Goal: Task Accomplishment & Management: Manage account settings

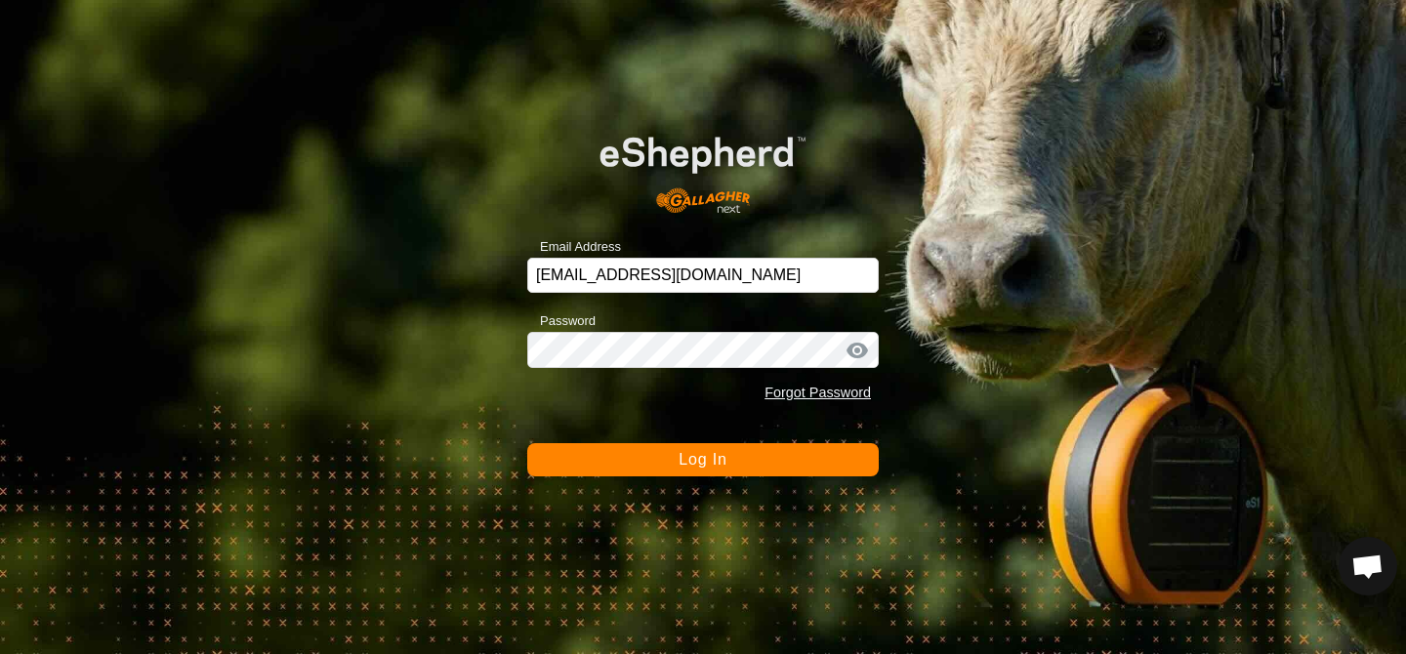
click at [699, 475] on button "Log In" at bounding box center [703, 459] width 352 height 33
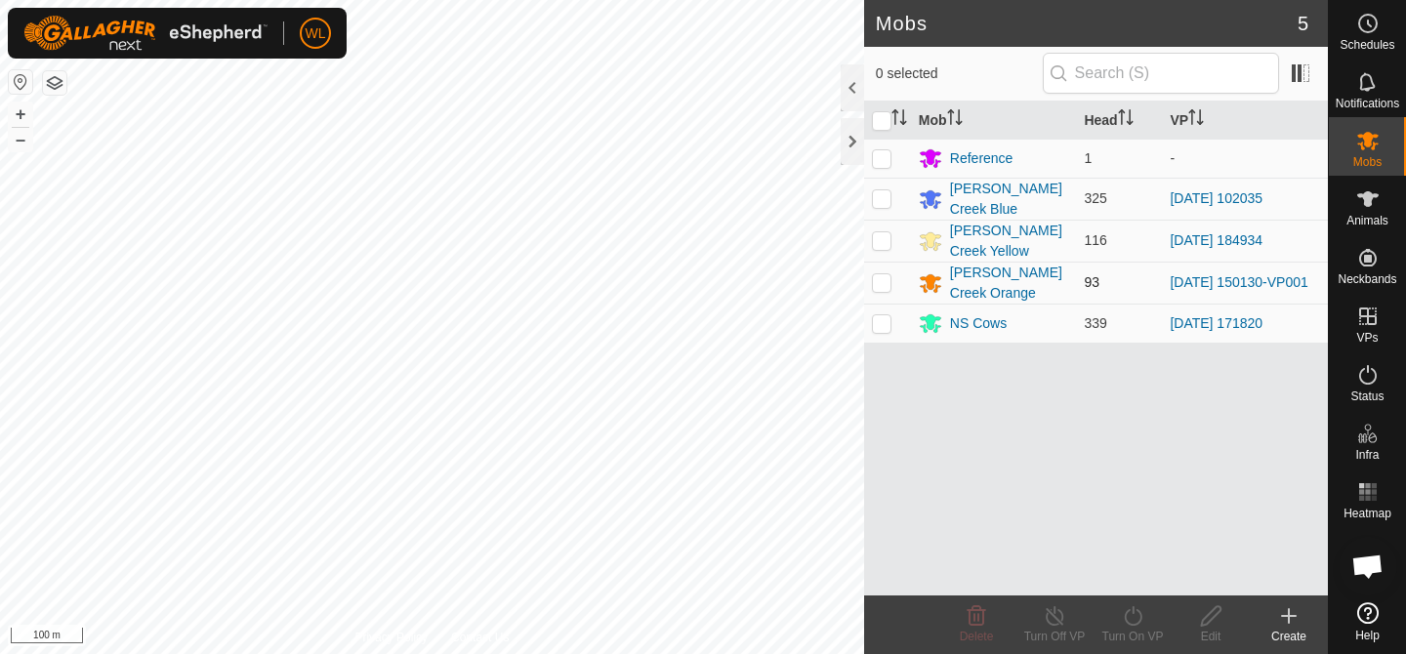
click at [880, 281] on p-checkbox at bounding box center [882, 282] width 20 height 16
checkbox input "true"
click at [1127, 614] on icon at bounding box center [1133, 615] width 24 height 23
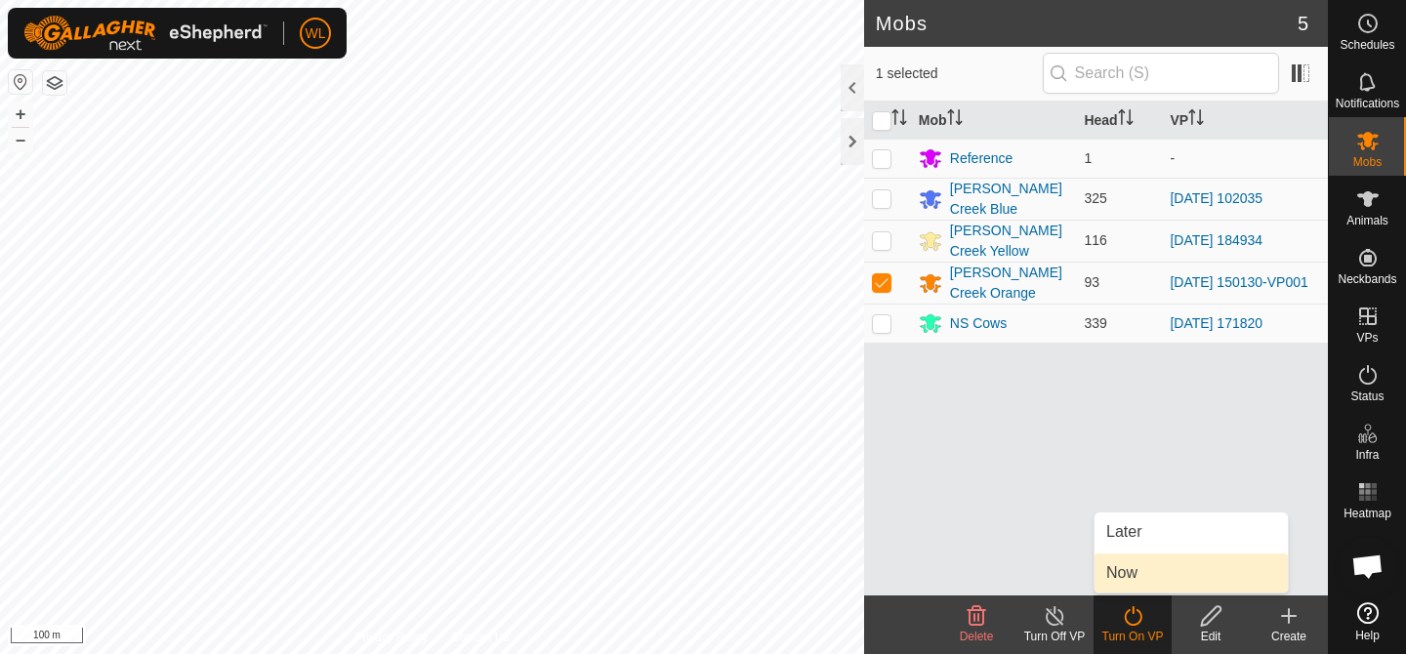
click at [1132, 566] on link "Now" at bounding box center [1191, 573] width 193 height 39
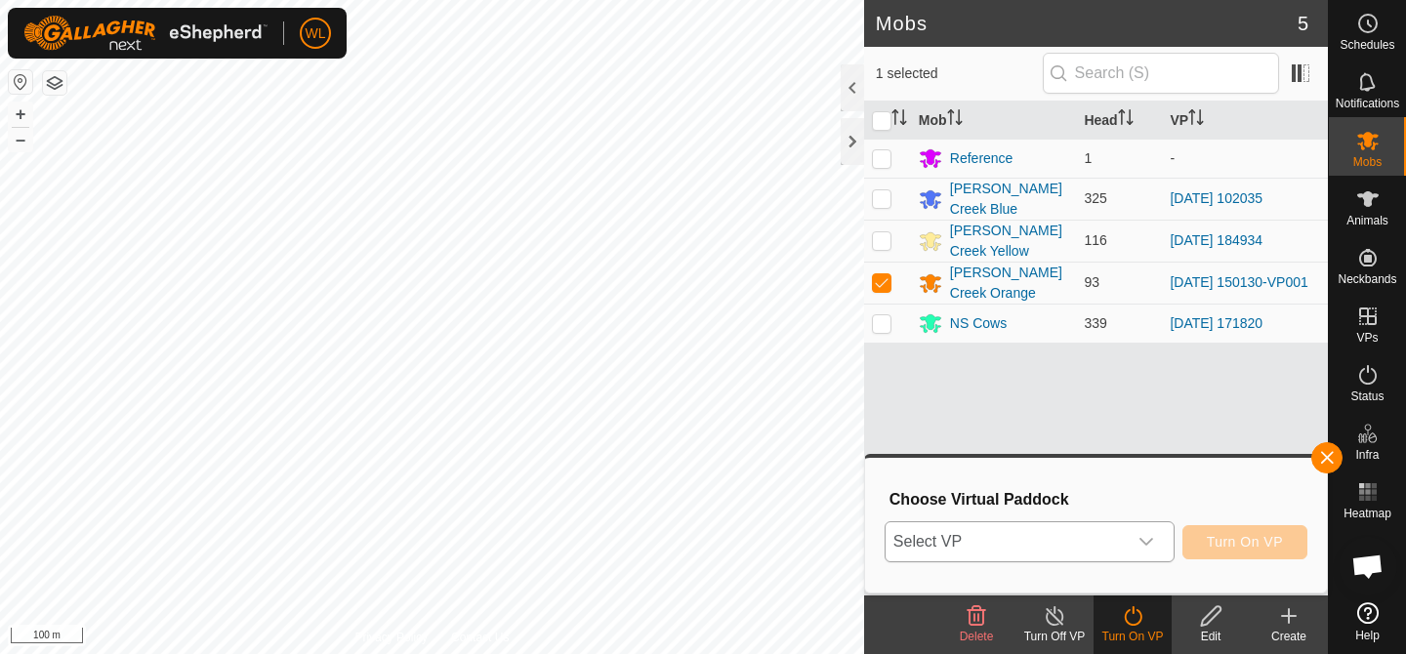
click at [1141, 532] on div "dropdown trigger" at bounding box center [1146, 541] width 39 height 39
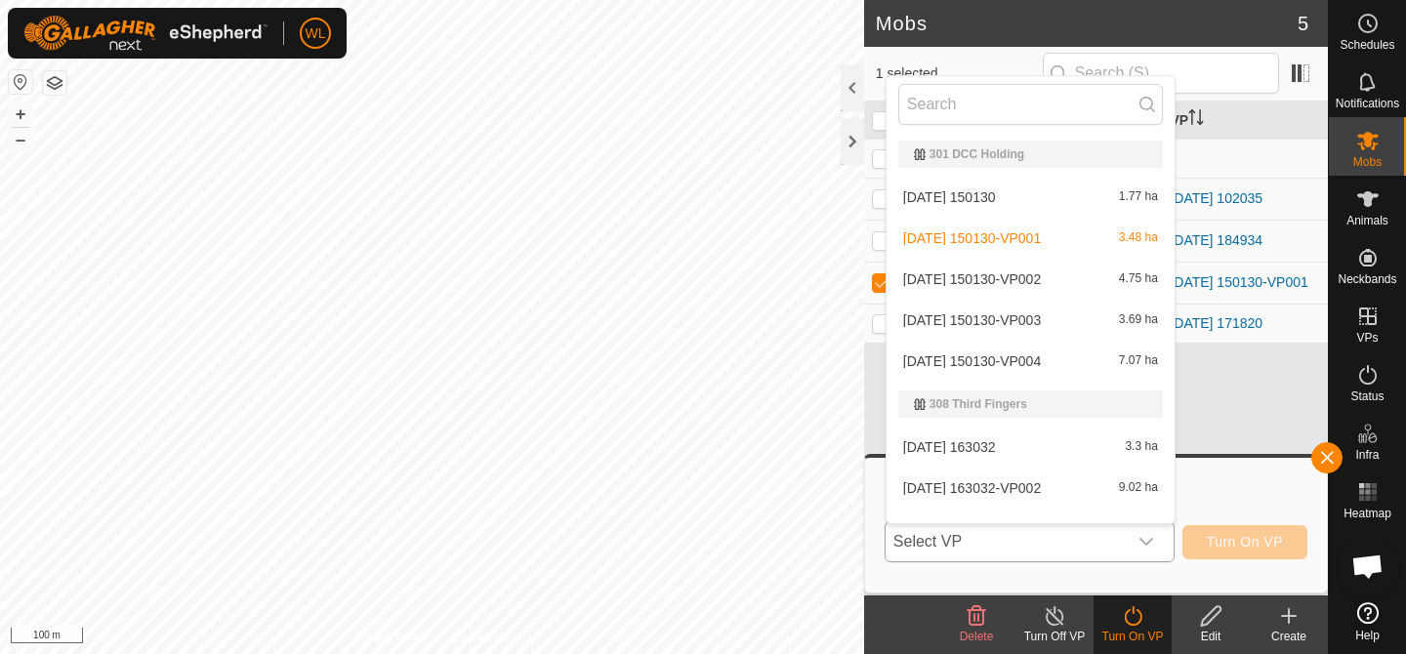
scroll to position [25, 0]
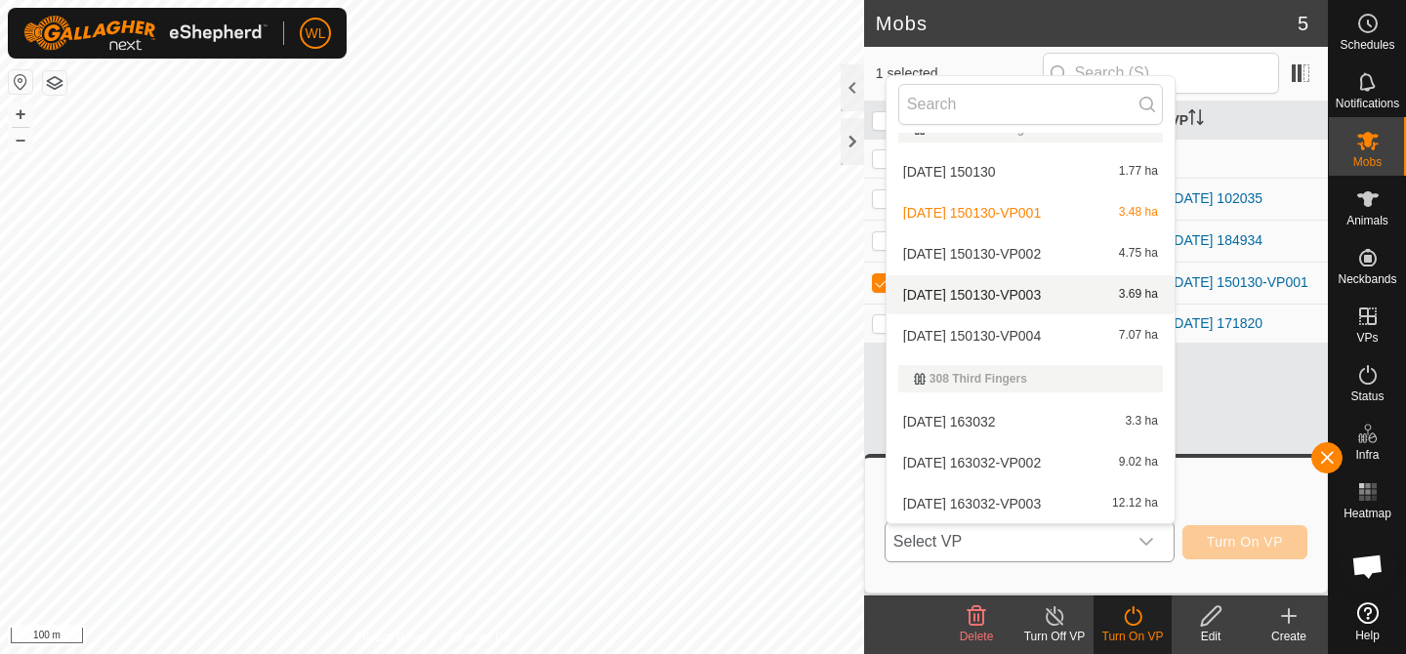
click at [996, 296] on li "2025-09-08 150130-VP003 3.69 ha" at bounding box center [1031, 294] width 288 height 39
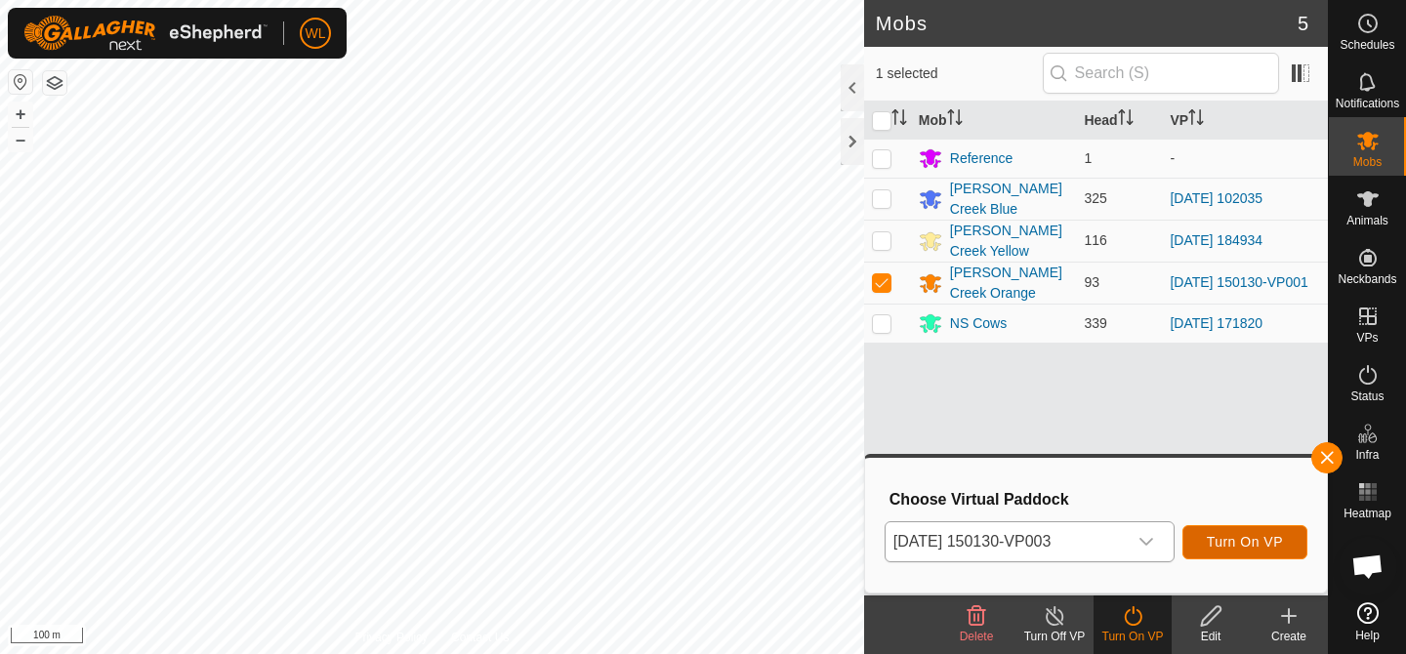
click at [1209, 538] on span "Turn On VP" at bounding box center [1245, 542] width 76 height 16
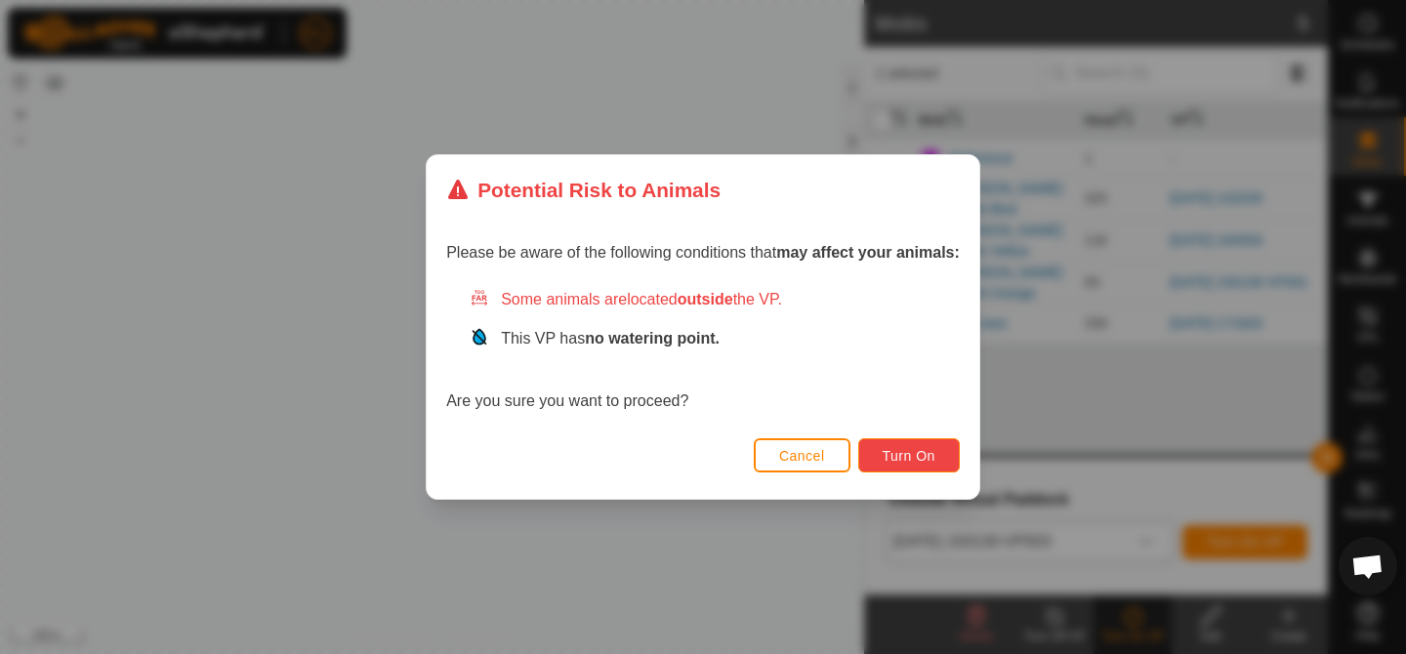
click at [898, 454] on span "Turn On" at bounding box center [909, 456] width 53 height 16
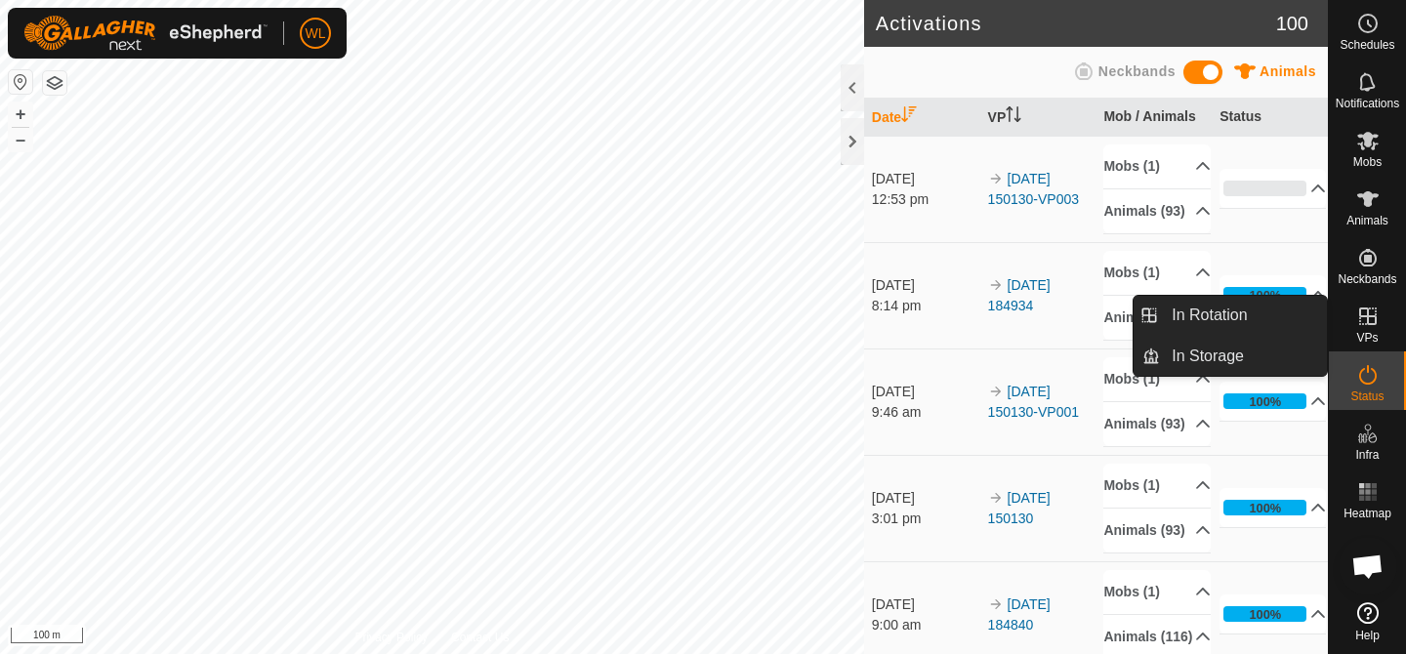
click at [1379, 313] on icon at bounding box center [1367, 316] width 23 height 23
click at [1273, 331] on link "In Rotation" at bounding box center [1243, 315] width 167 height 39
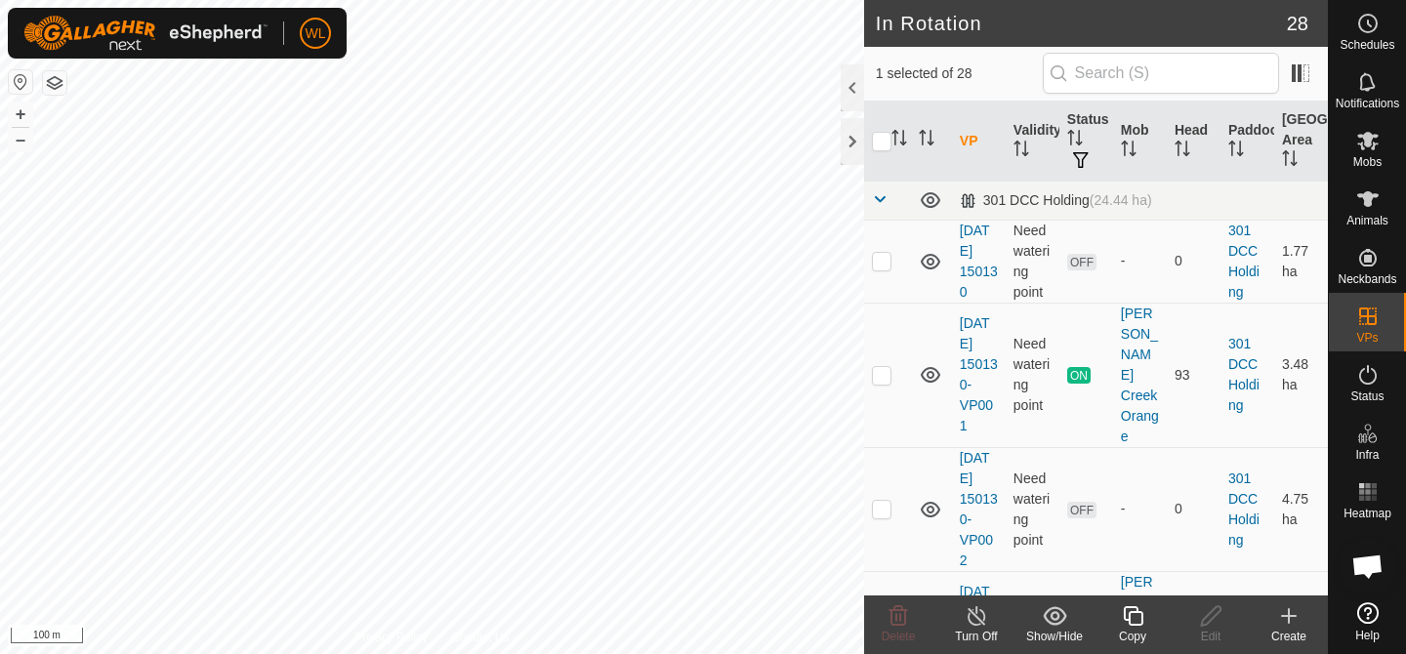
click at [1286, 620] on icon at bounding box center [1288, 615] width 23 height 23
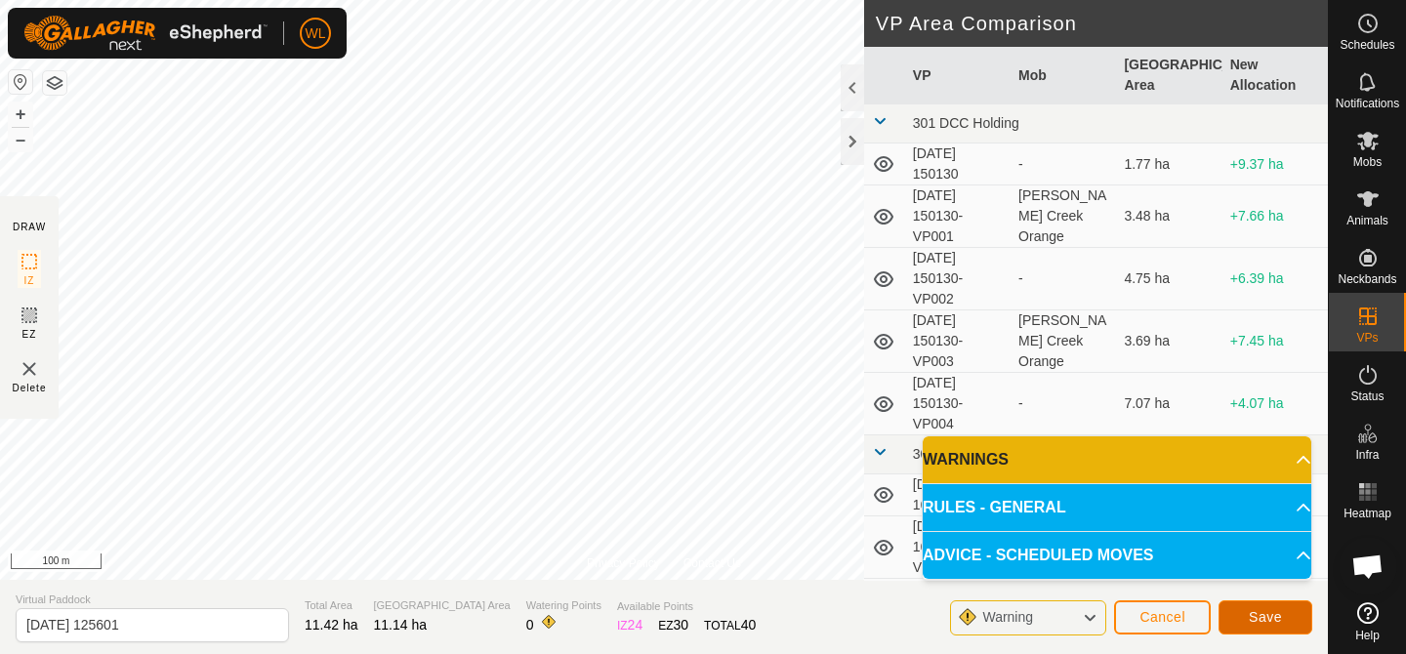
click at [1262, 612] on span "Save" at bounding box center [1265, 617] width 33 height 16
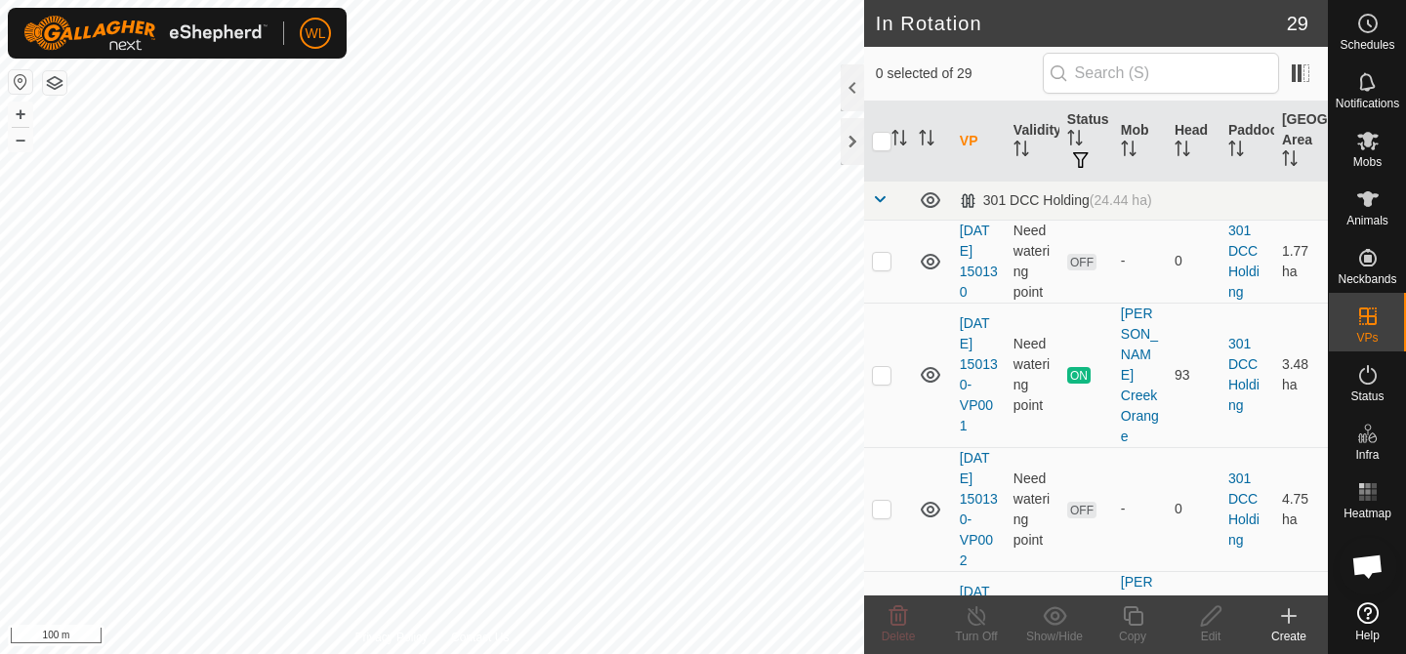
checkbox input "true"
checkbox input "false"
click at [1124, 622] on icon at bounding box center [1133, 615] width 24 height 23
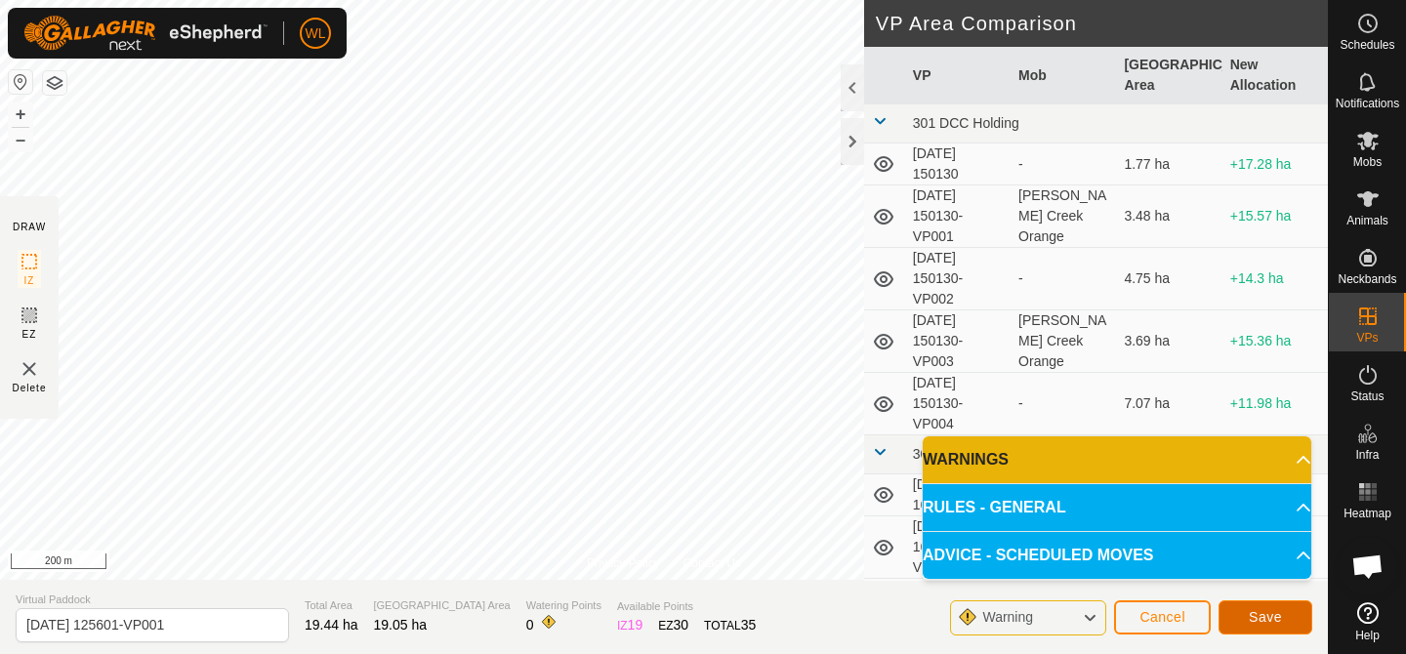
click at [1265, 610] on span "Save" at bounding box center [1265, 617] width 33 height 16
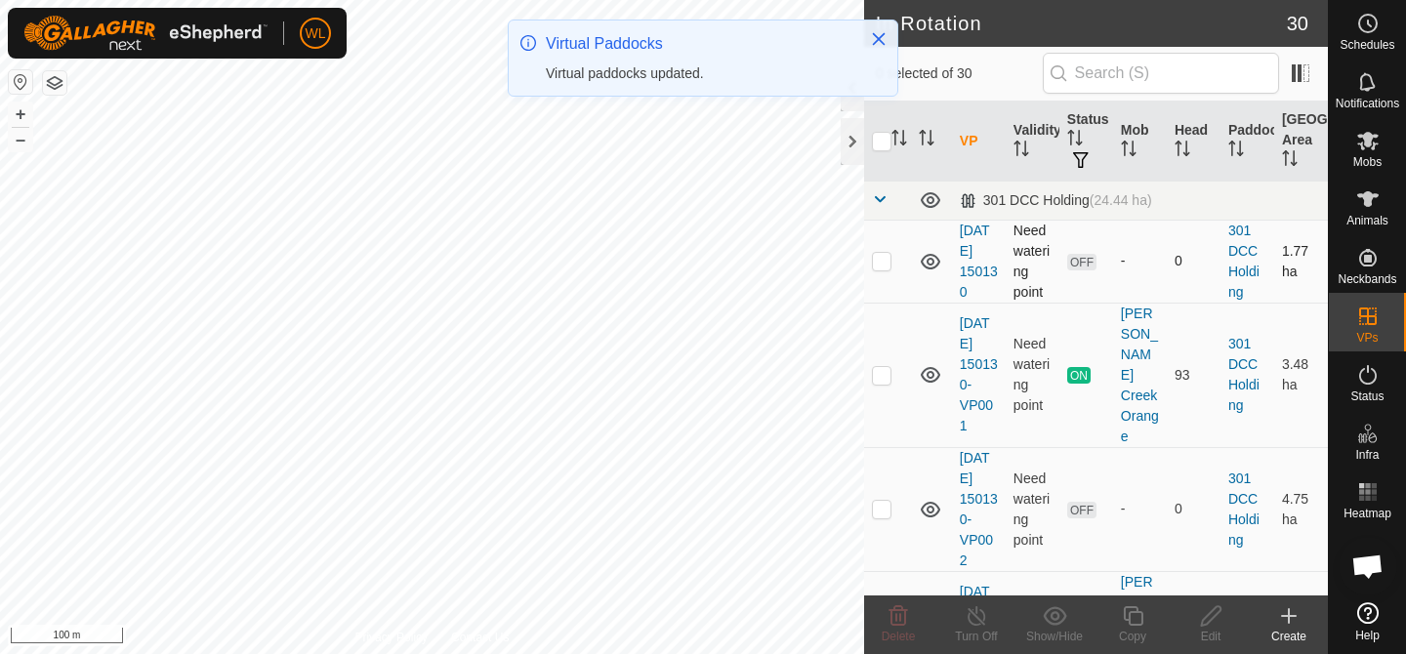
click at [882, 265] on p-checkbox at bounding box center [882, 261] width 20 height 16
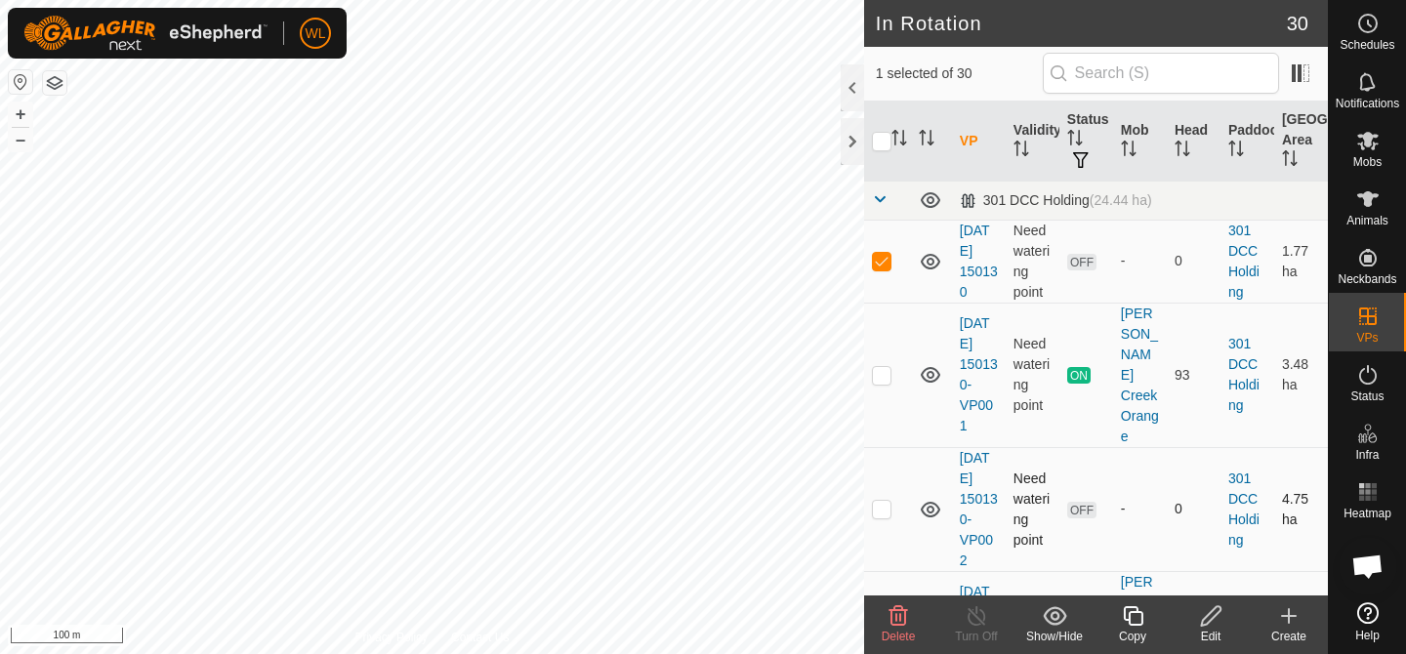
scroll to position [30, 0]
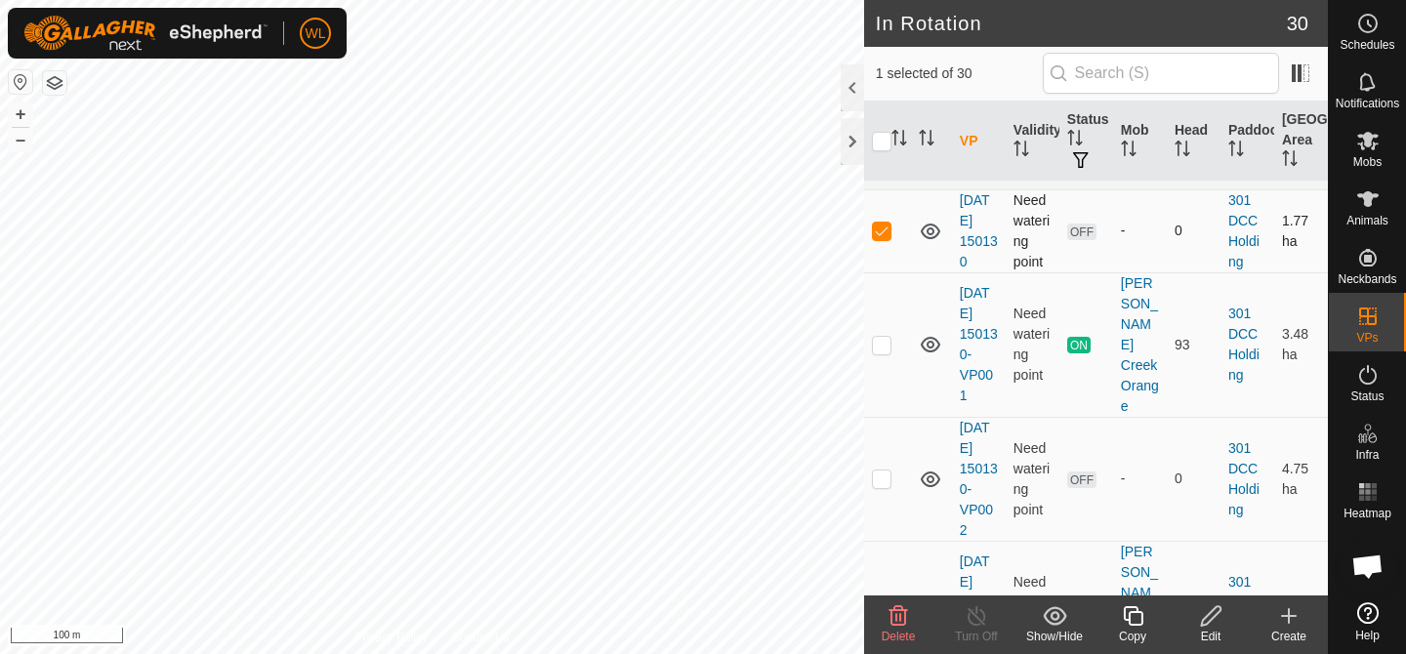
click at [885, 237] on p-checkbox at bounding box center [882, 231] width 20 height 16
checkbox input "false"
click at [884, 337] on p-checkbox at bounding box center [882, 345] width 20 height 16
checkbox input "false"
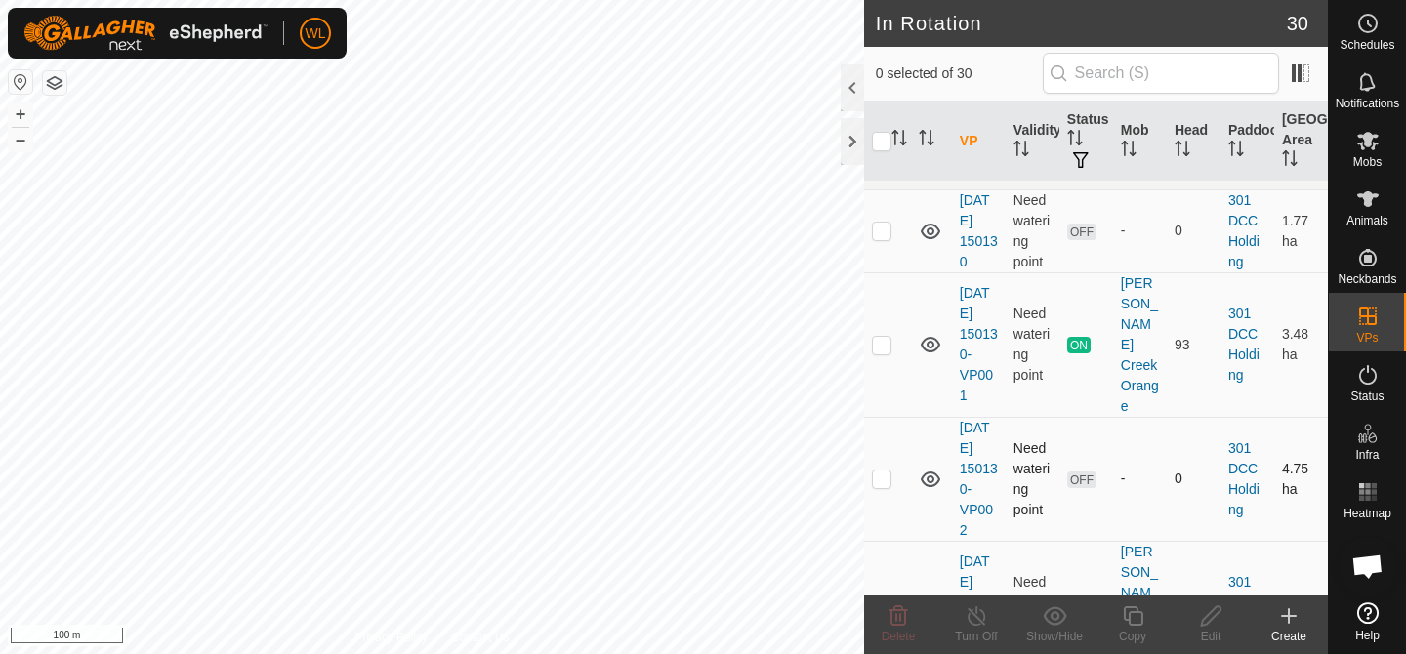
click at [877, 471] on p-checkbox at bounding box center [882, 479] width 20 height 16
checkbox input "false"
checkbox input "true"
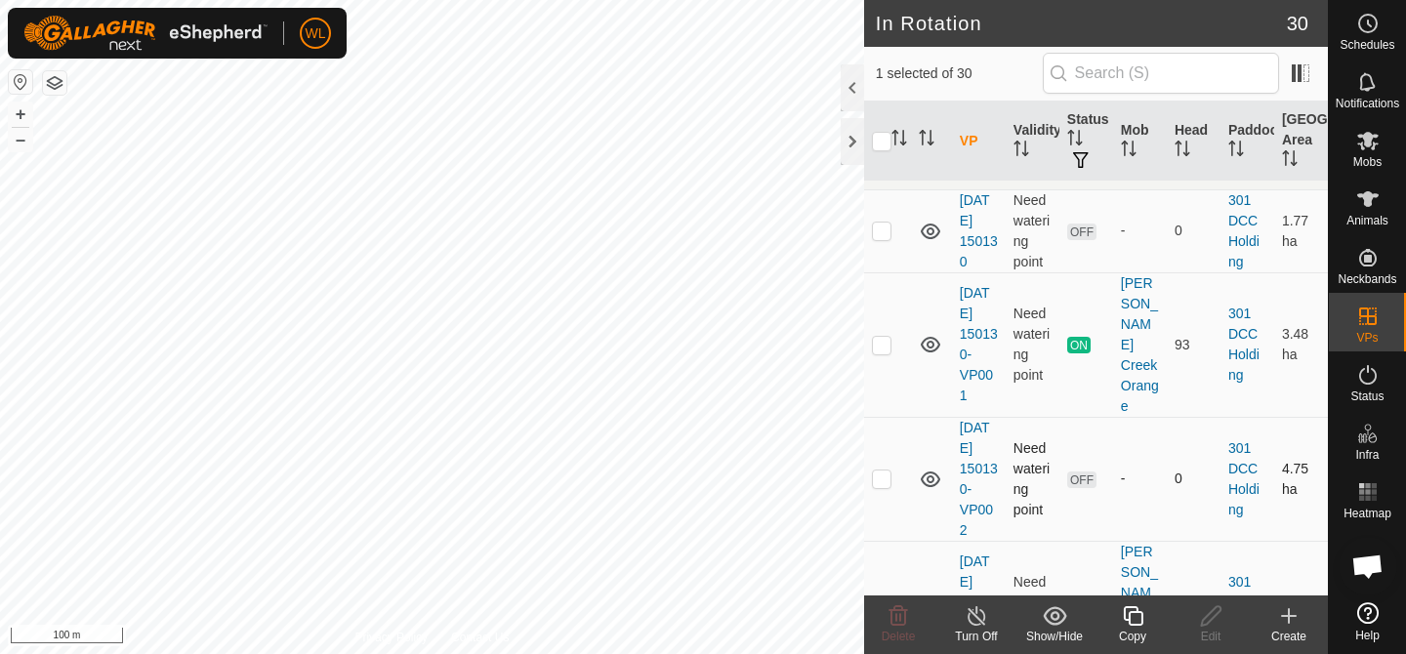
checkbox input "false"
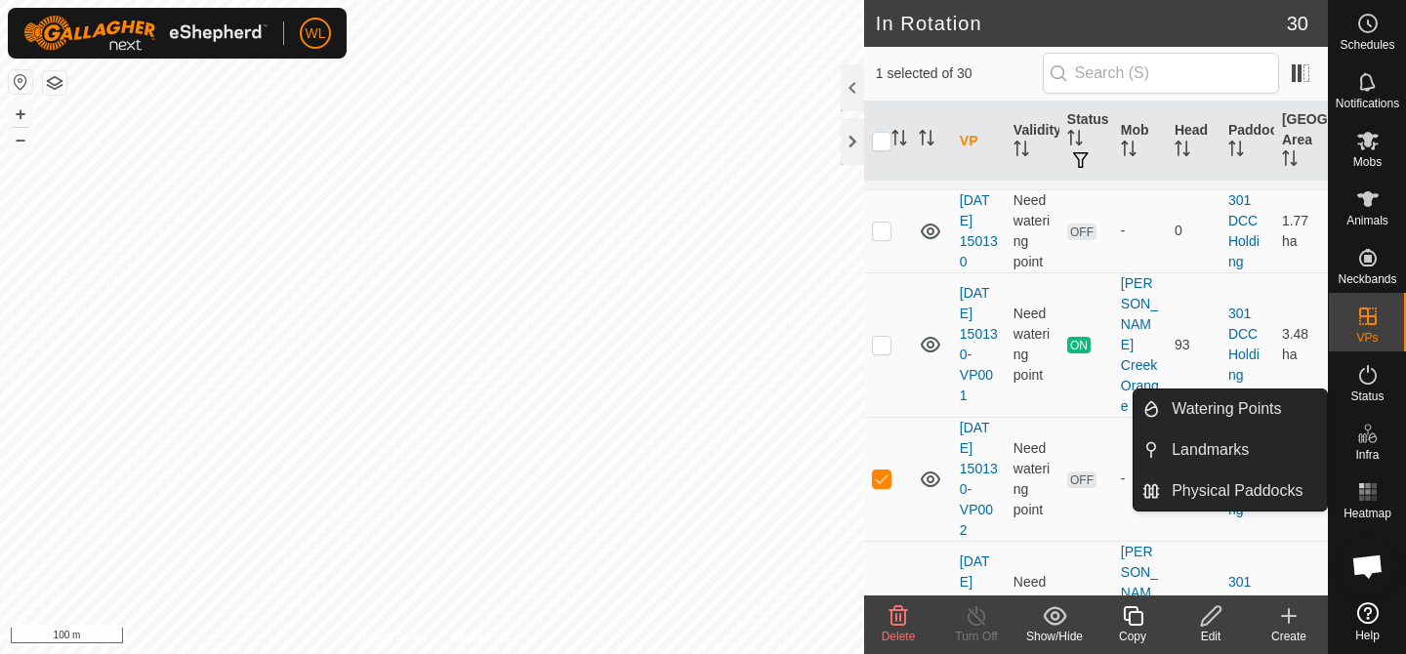
click at [896, 622] on icon at bounding box center [898, 615] width 23 height 23
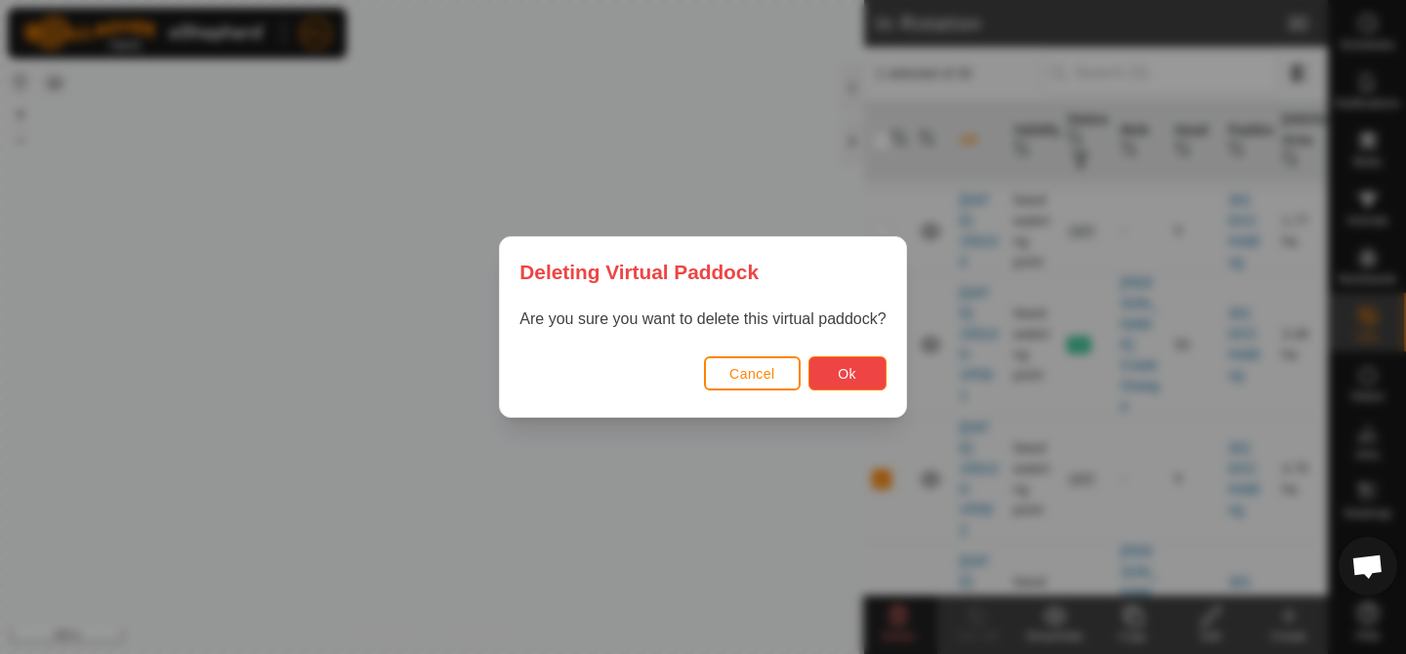
click at [867, 387] on button "Ok" at bounding box center [848, 373] width 78 height 34
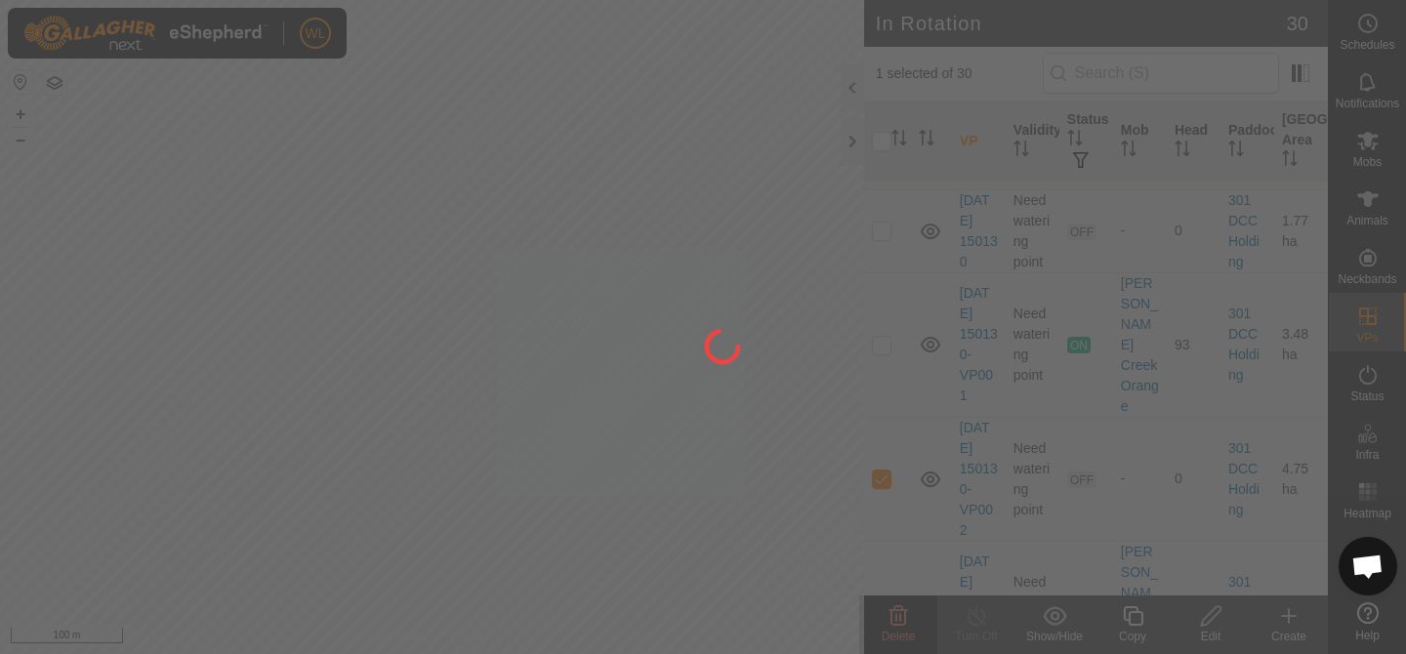
checkbox input "false"
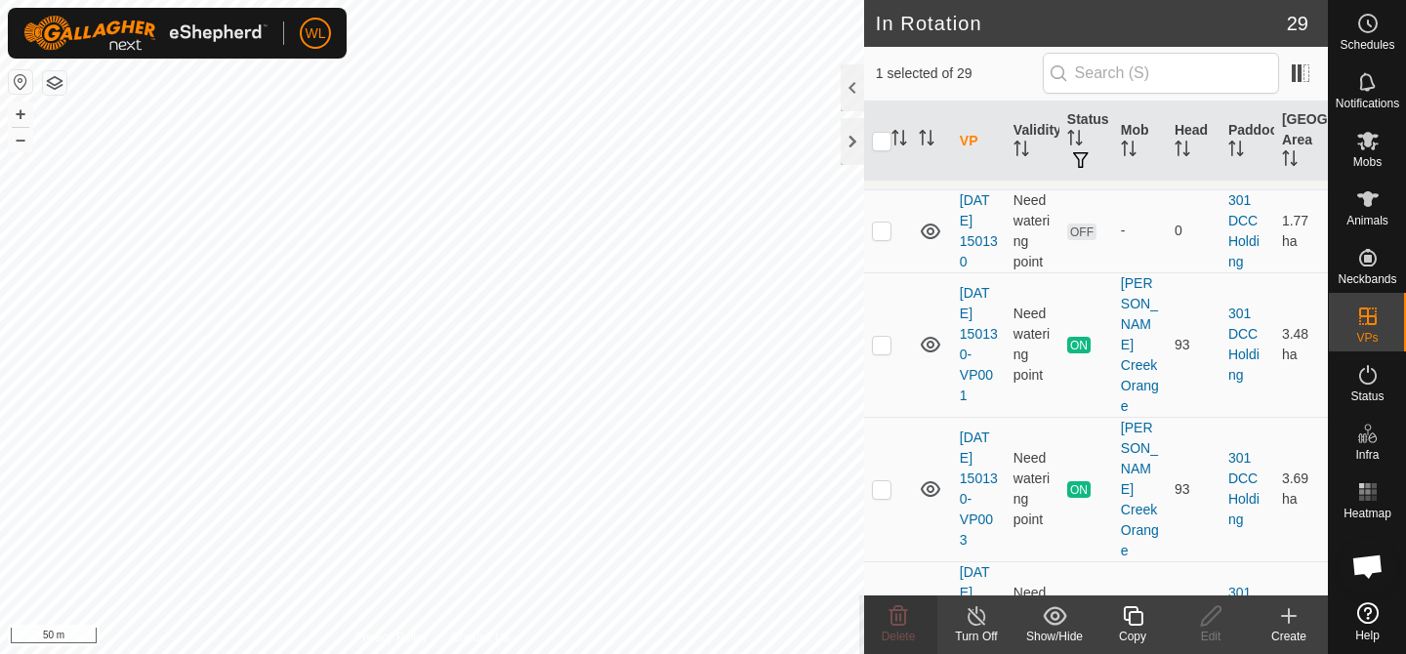
checkbox input "false"
checkbox input "true"
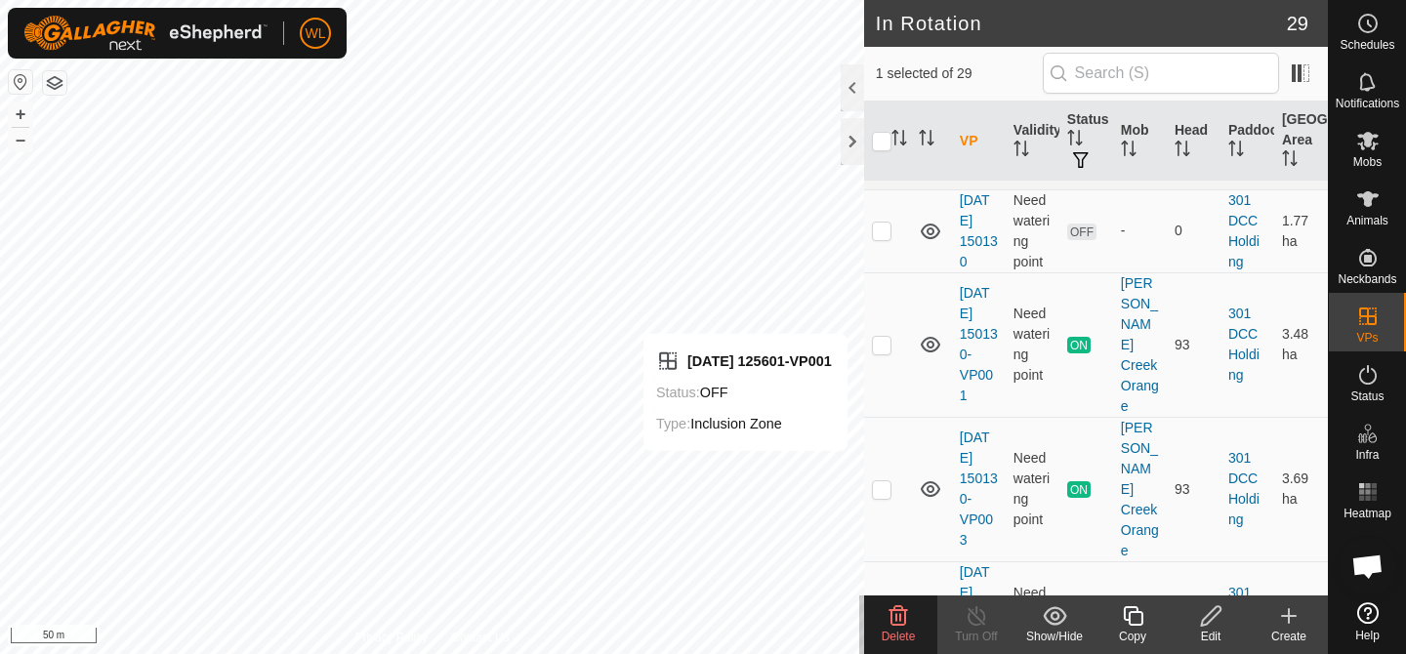
click at [1214, 616] on icon at bounding box center [1211, 616] width 20 height 20
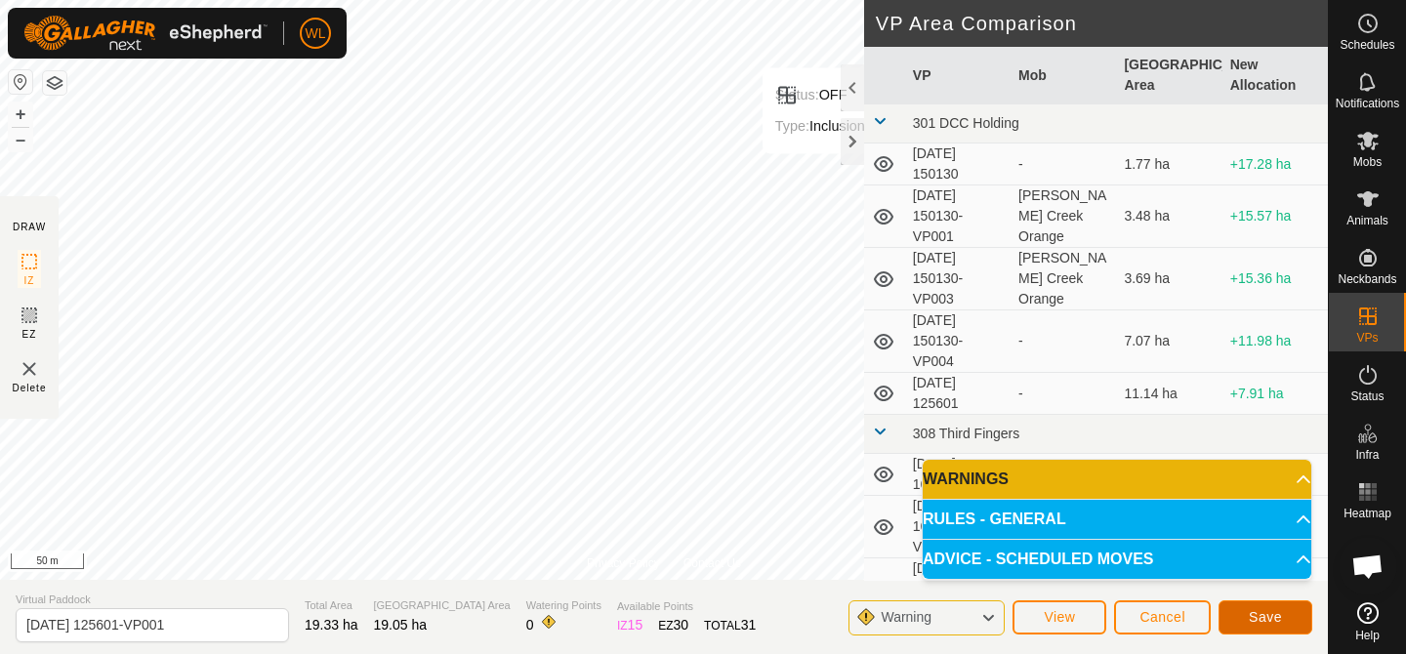
click at [1240, 612] on button "Save" at bounding box center [1266, 618] width 94 height 34
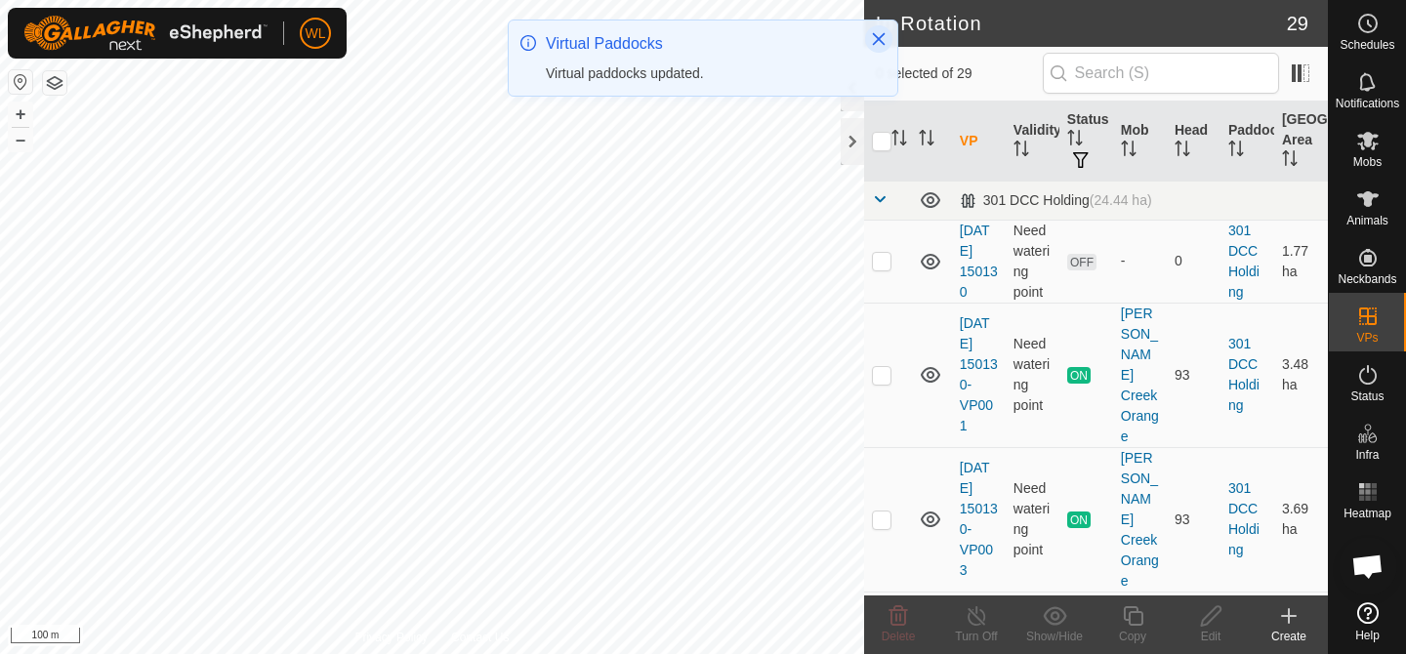
click at [876, 37] on icon "Close" at bounding box center [879, 39] width 13 height 13
